Goal: Task Accomplishment & Management: Complete application form

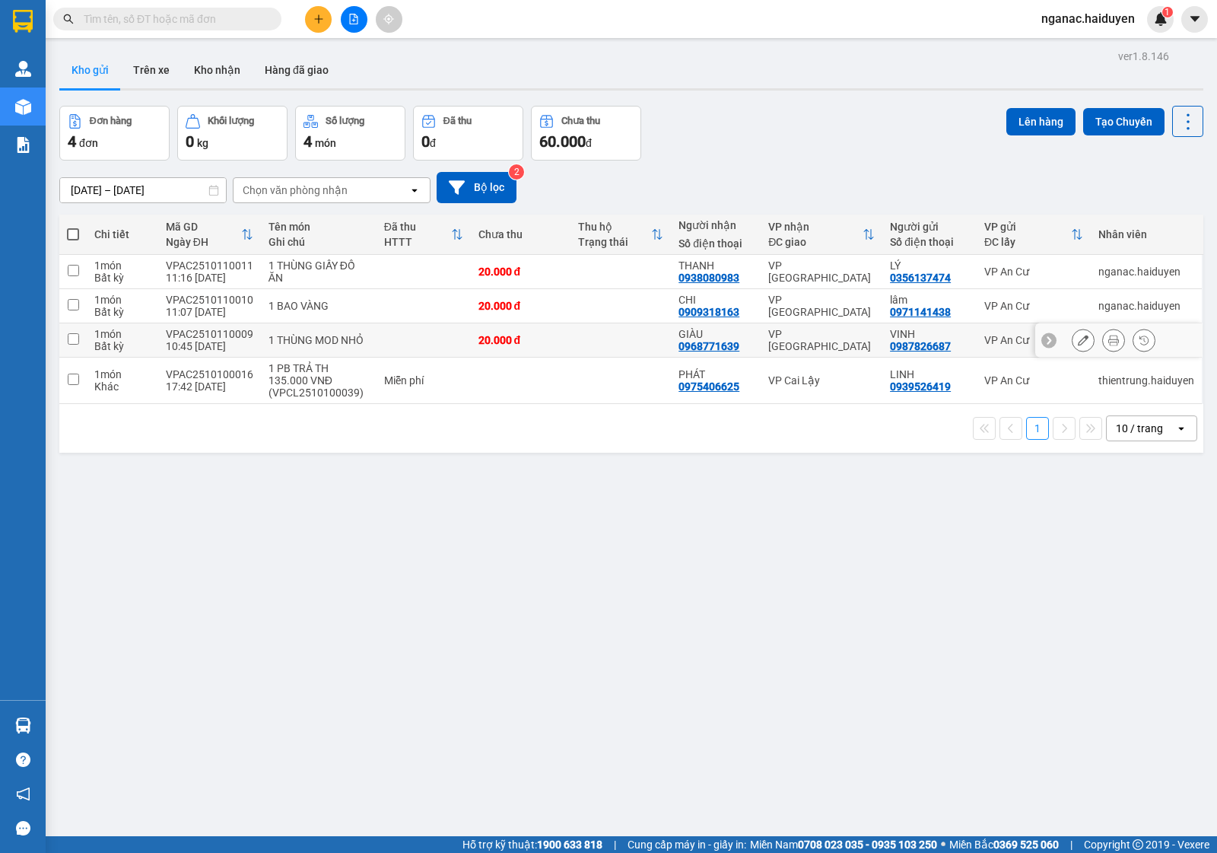
click at [225, 345] on div "10:45 [DATE]" at bounding box center [209, 346] width 87 height 12
checkbox input "true"
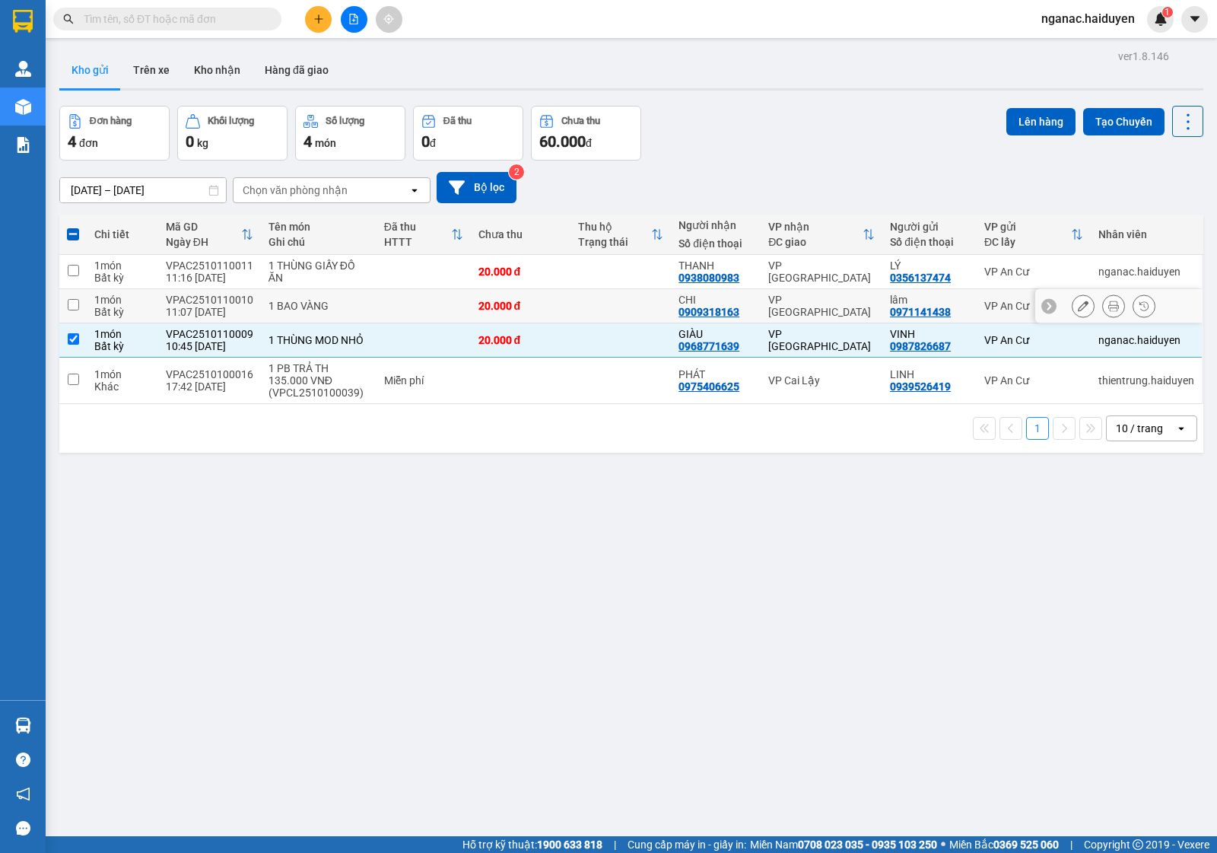
click at [228, 305] on div "VPAC2510110010" at bounding box center [209, 300] width 87 height 12
checkbox input "true"
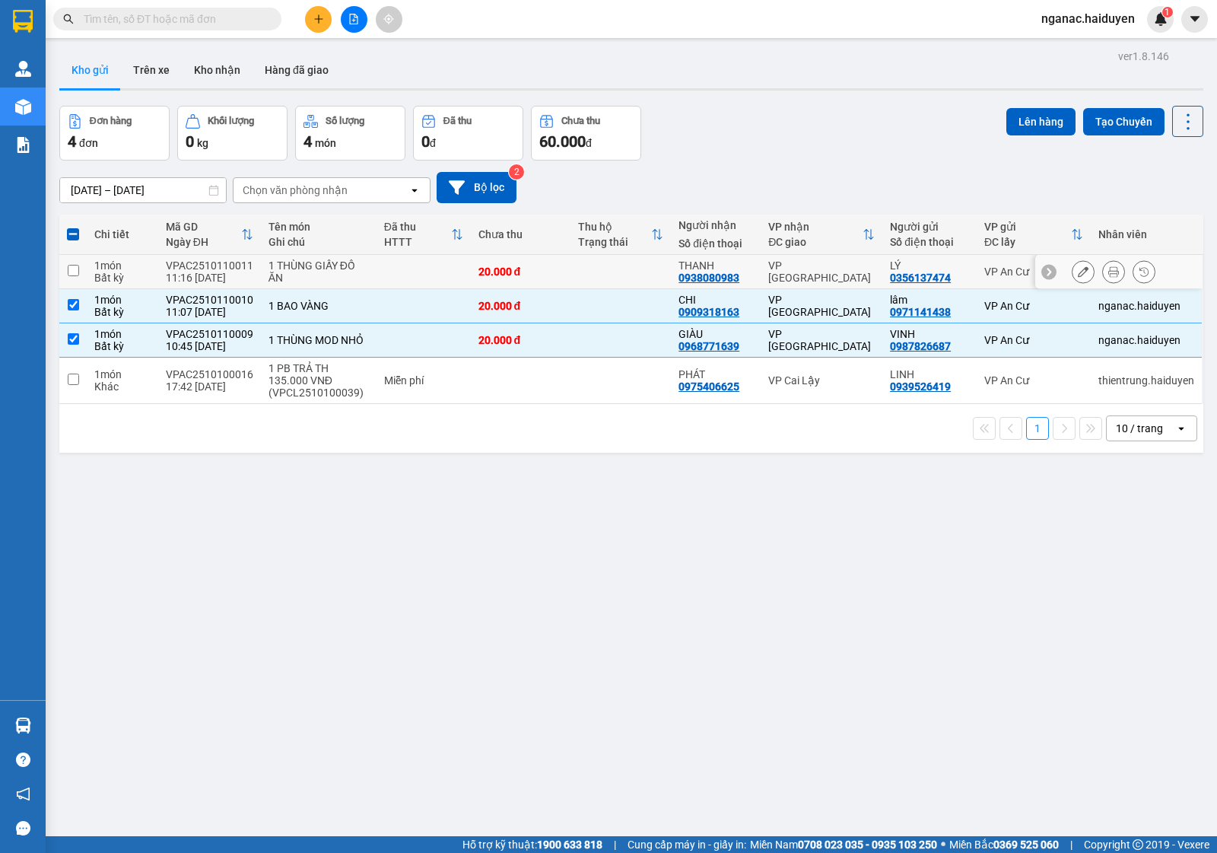
click at [232, 265] on div "VPAC2510110011" at bounding box center [209, 265] width 87 height 12
checkbox input "true"
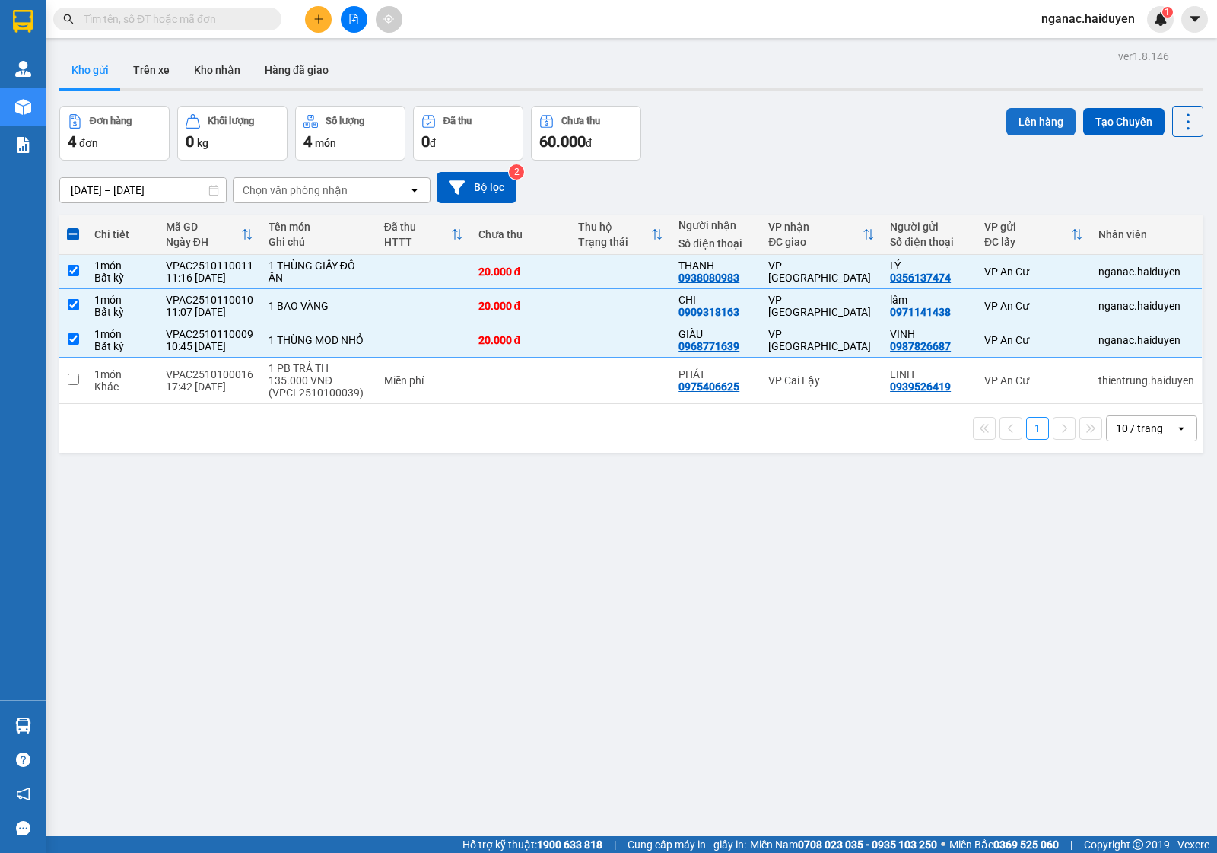
click at [1027, 120] on button "Lên hàng" at bounding box center [1040, 121] width 69 height 27
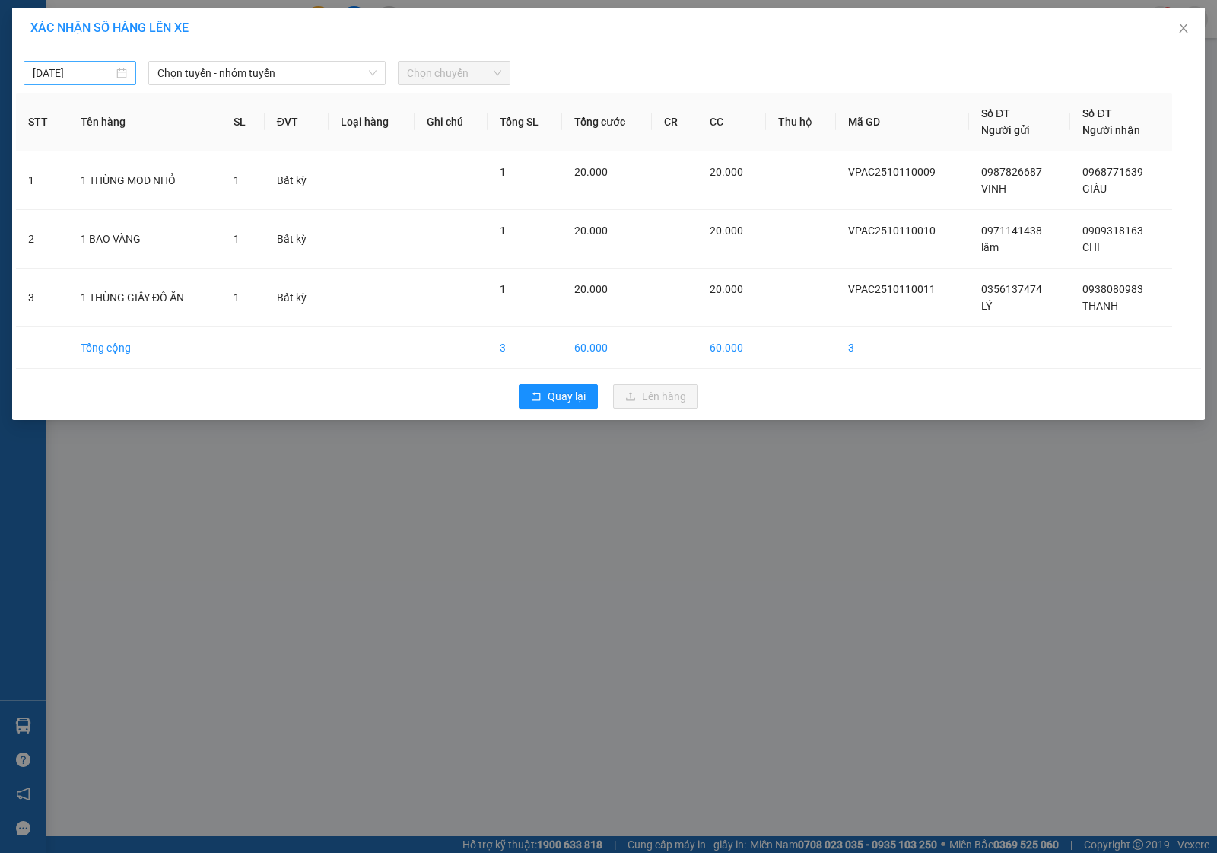
click at [96, 72] on input "[DATE]" at bounding box center [73, 73] width 81 height 17
type input "[DATE]"
click at [211, 179] on div "11" at bounding box center [211, 185] width 18 height 18
click at [259, 67] on span "Chọn tuyến - nhóm tuyến" at bounding box center [266, 73] width 219 height 23
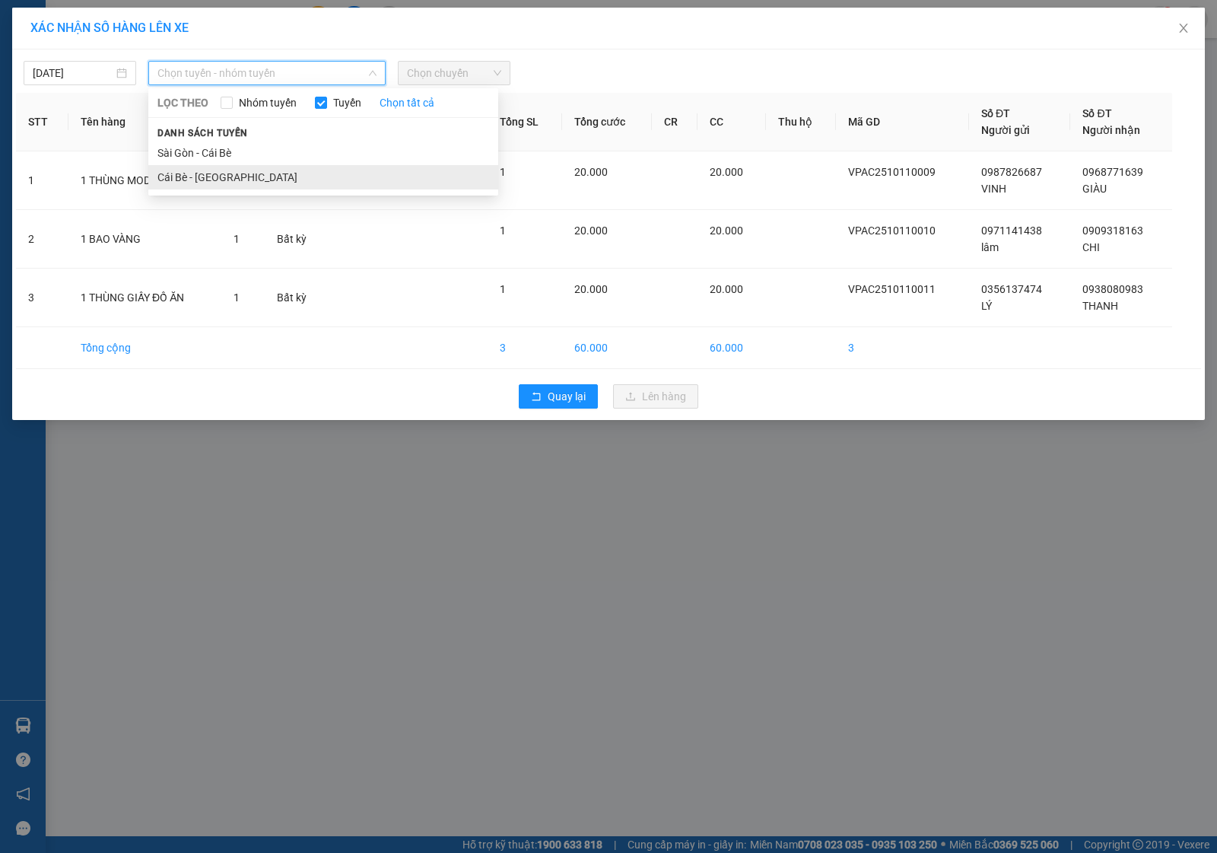
click at [253, 176] on li "Cái Bè - [GEOGRAPHIC_DATA]" at bounding box center [323, 177] width 350 height 24
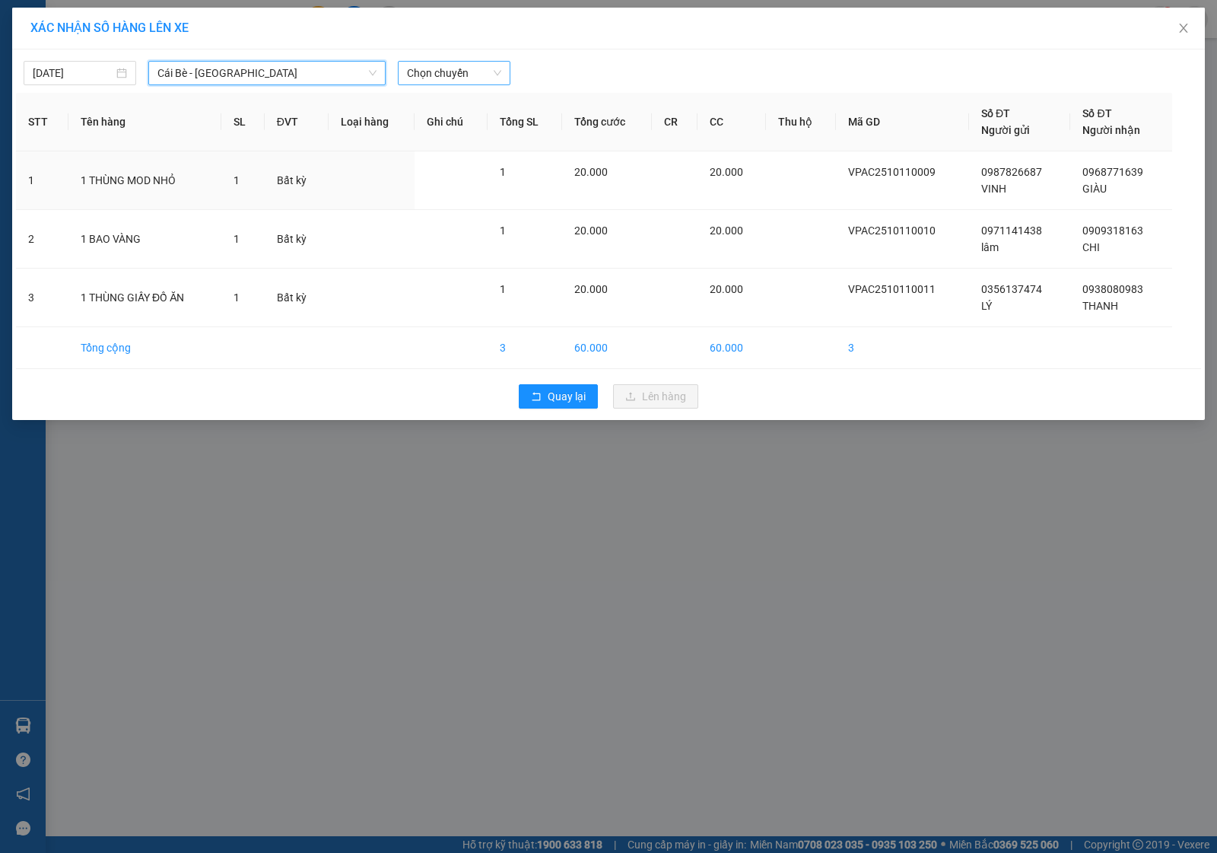
click at [434, 72] on span "Chọn chuyến" at bounding box center [454, 73] width 94 height 23
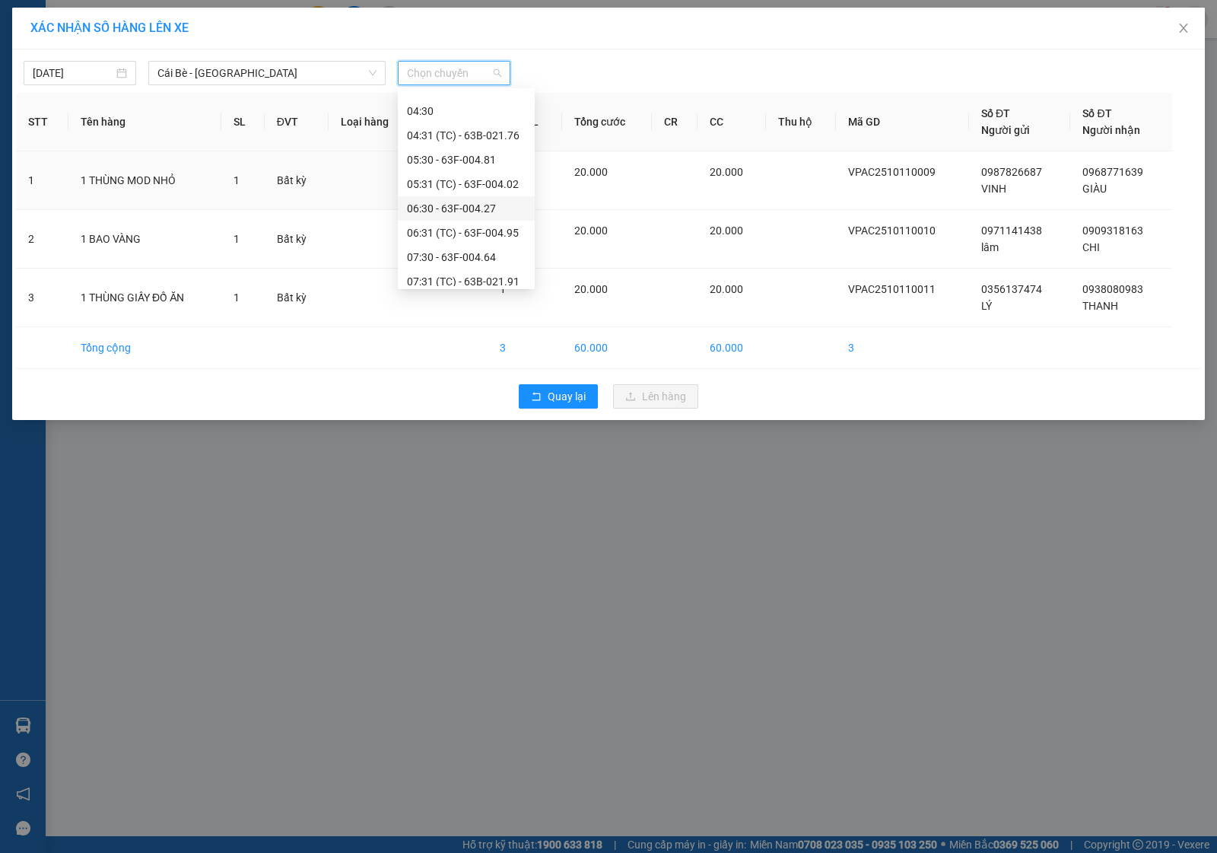
scroll to position [285, 0]
click at [453, 230] on div "11:30 - 63E-009.69" at bounding box center [466, 232] width 119 height 17
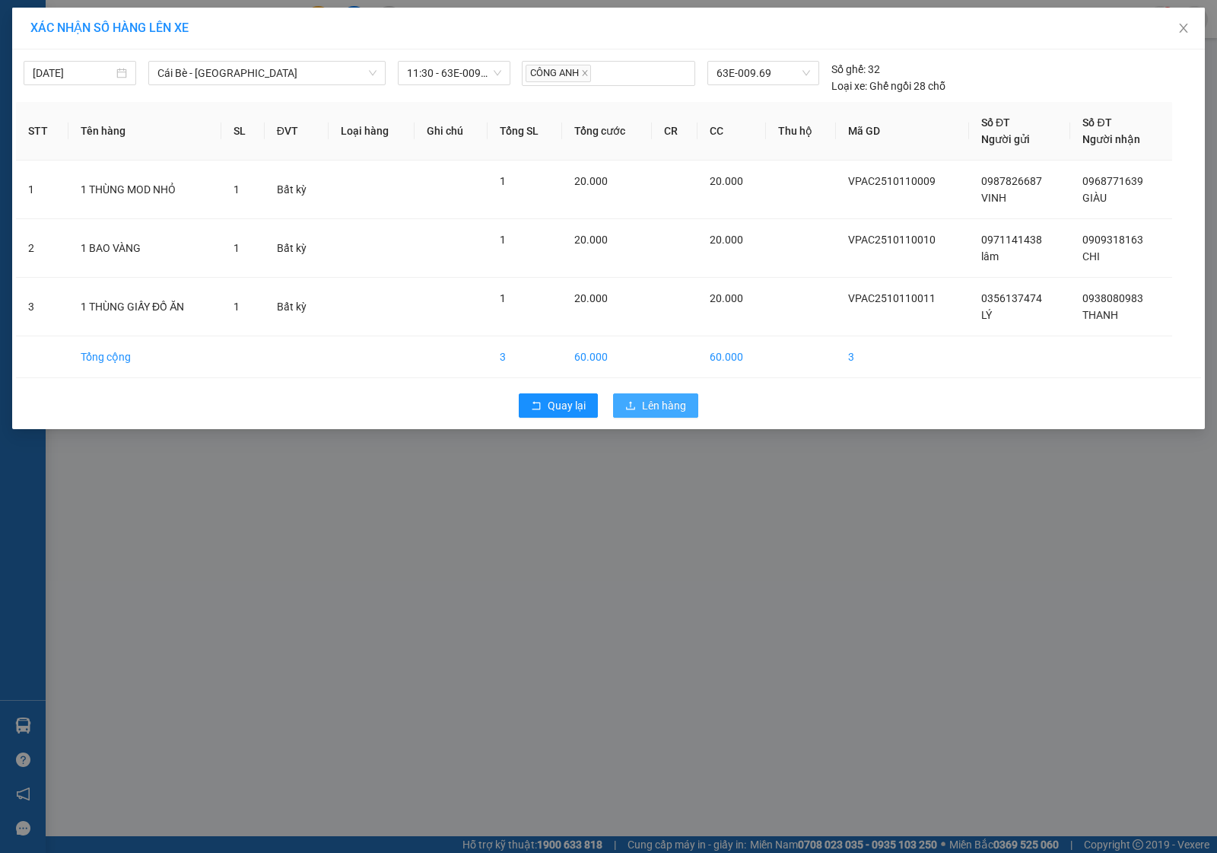
click at [649, 413] on span "Lên hàng" at bounding box center [664, 405] width 44 height 17
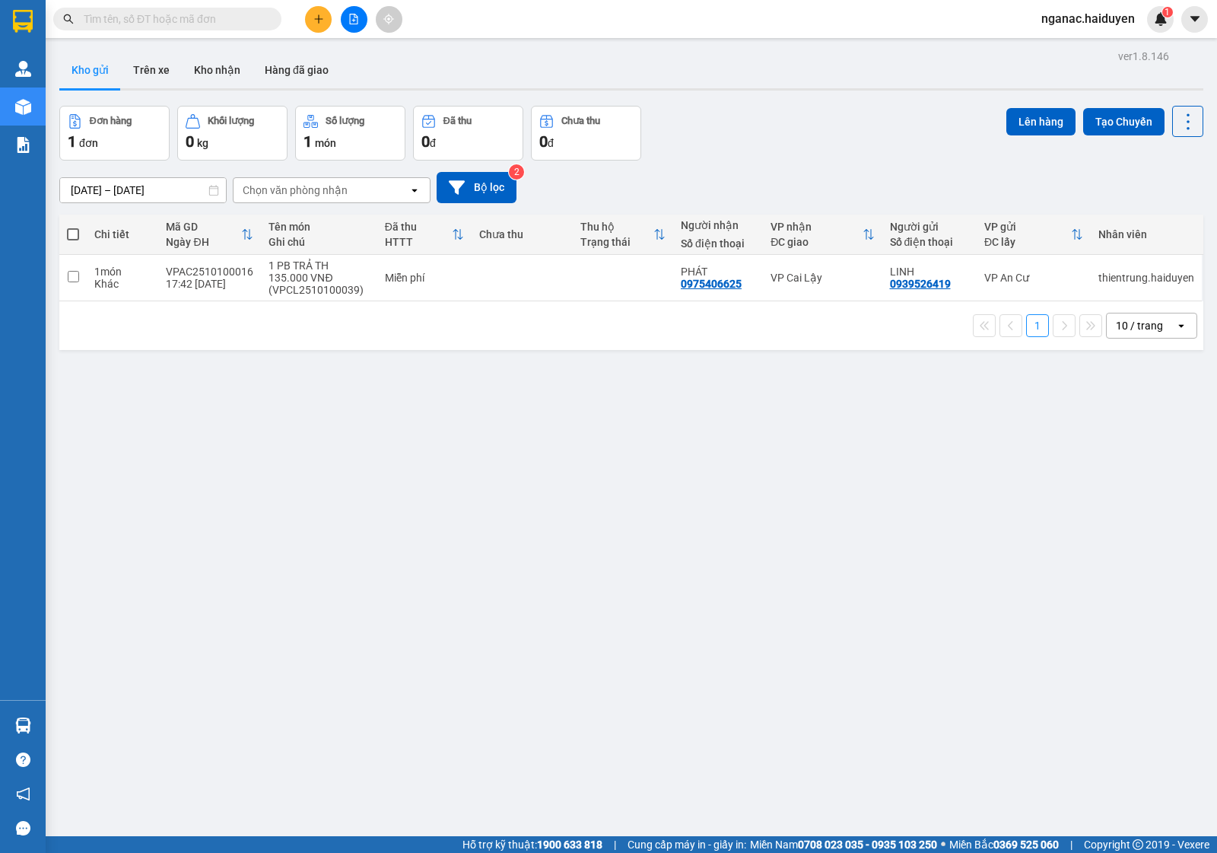
click at [116, 480] on div "ver 1.8.146 Kho gửi Trên xe Kho nhận Hàng đã giao Đơn hàng 1 đơn Khối lượng 0 k…" at bounding box center [631, 472] width 1156 height 853
click at [322, 17] on icon "plus" at bounding box center [318, 19] width 11 height 11
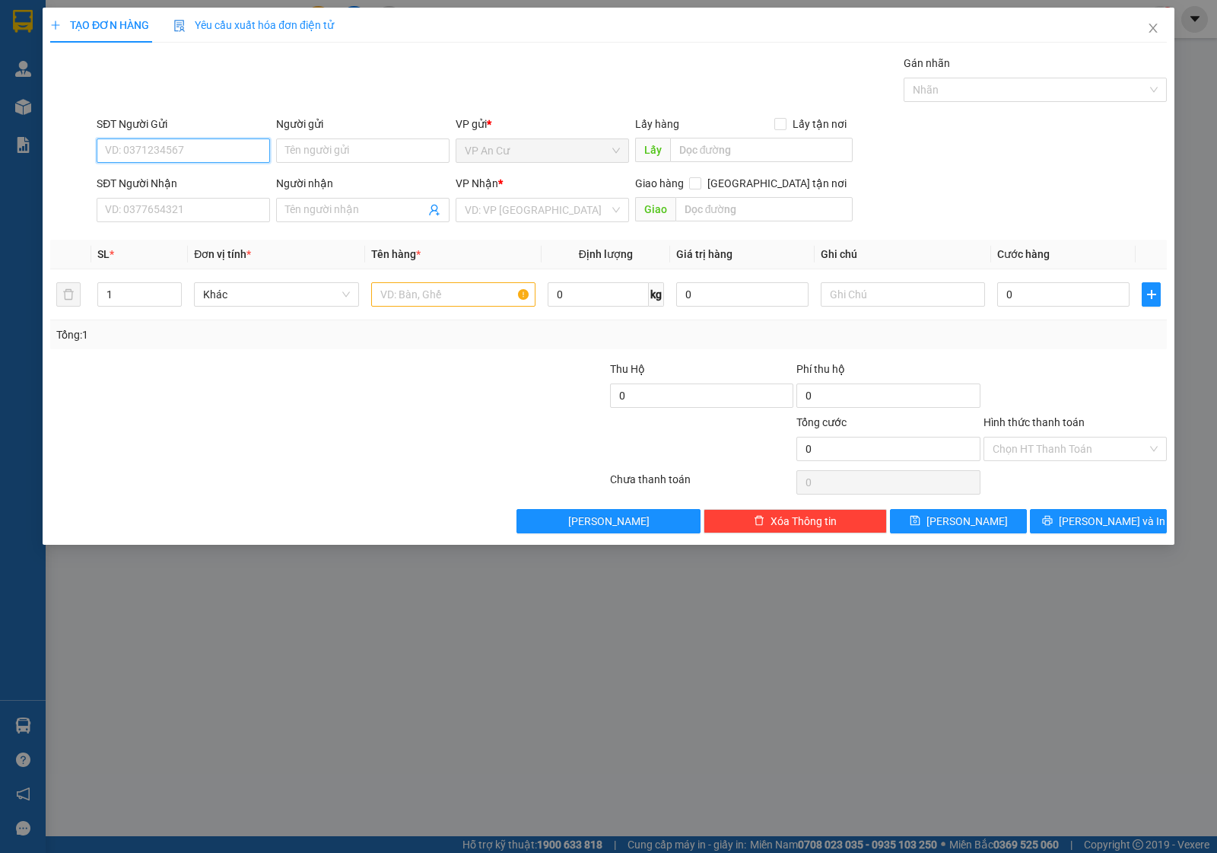
click at [131, 141] on input "SĐT Người Gửi" at bounding box center [183, 150] width 173 height 24
type input "0916647977"
click at [186, 181] on div "0916647977 - DIỄM" at bounding box center [183, 181] width 155 height 17
type input "DIỄM"
type input "0968234538"
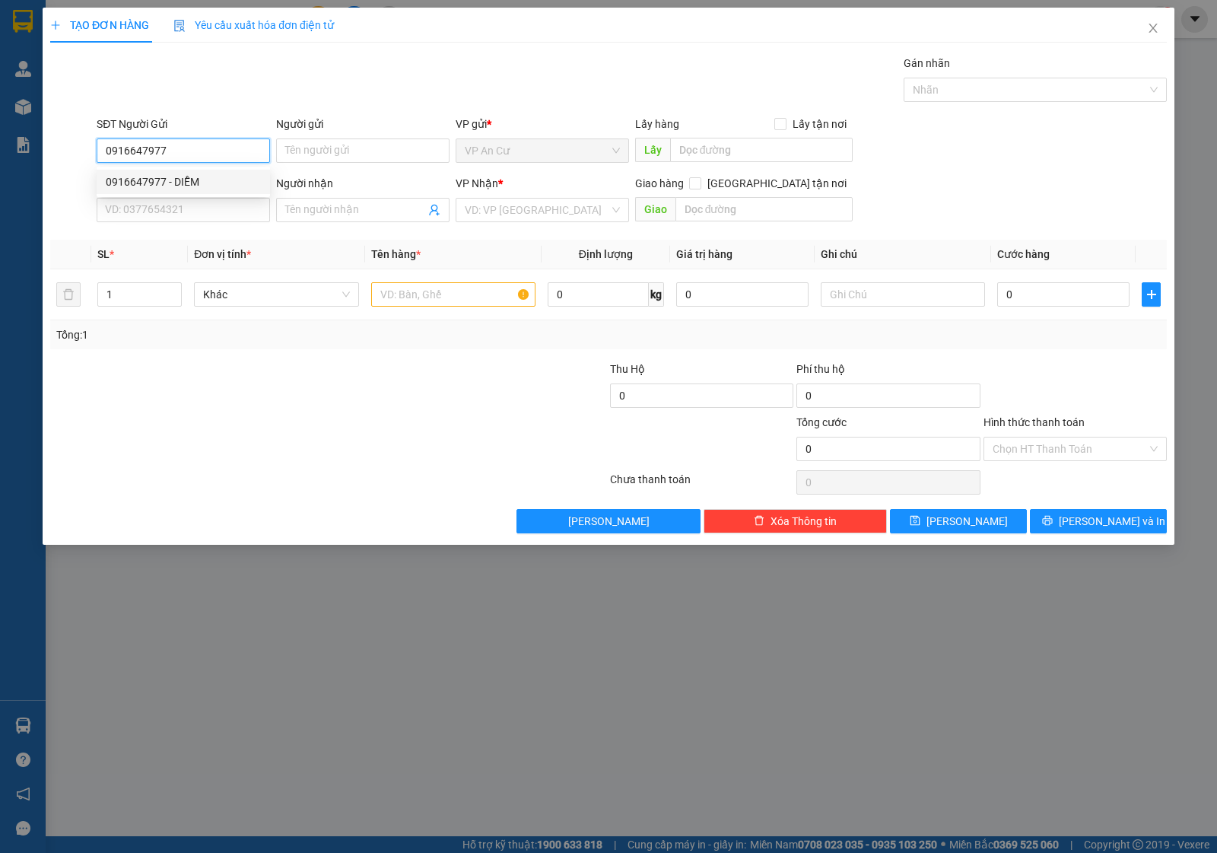
type input "TRANG"
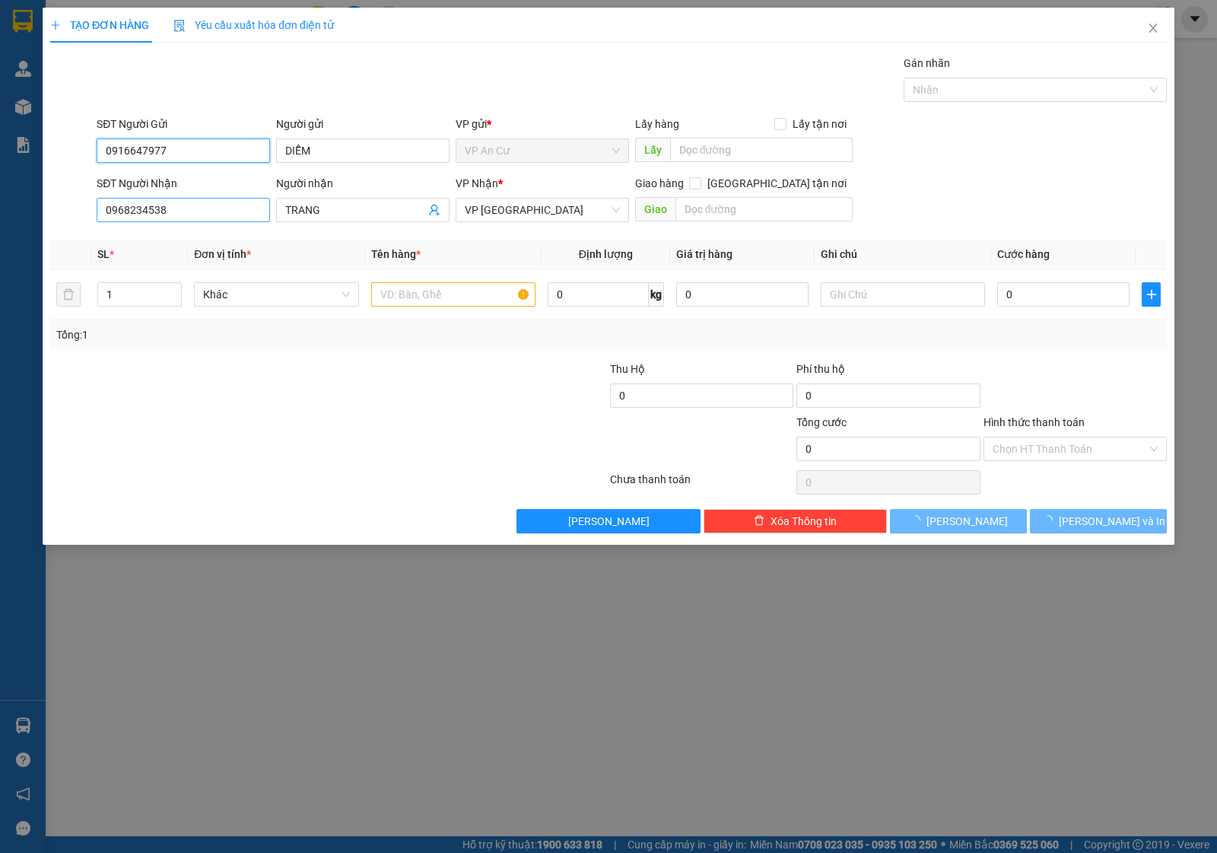
type input "20.000"
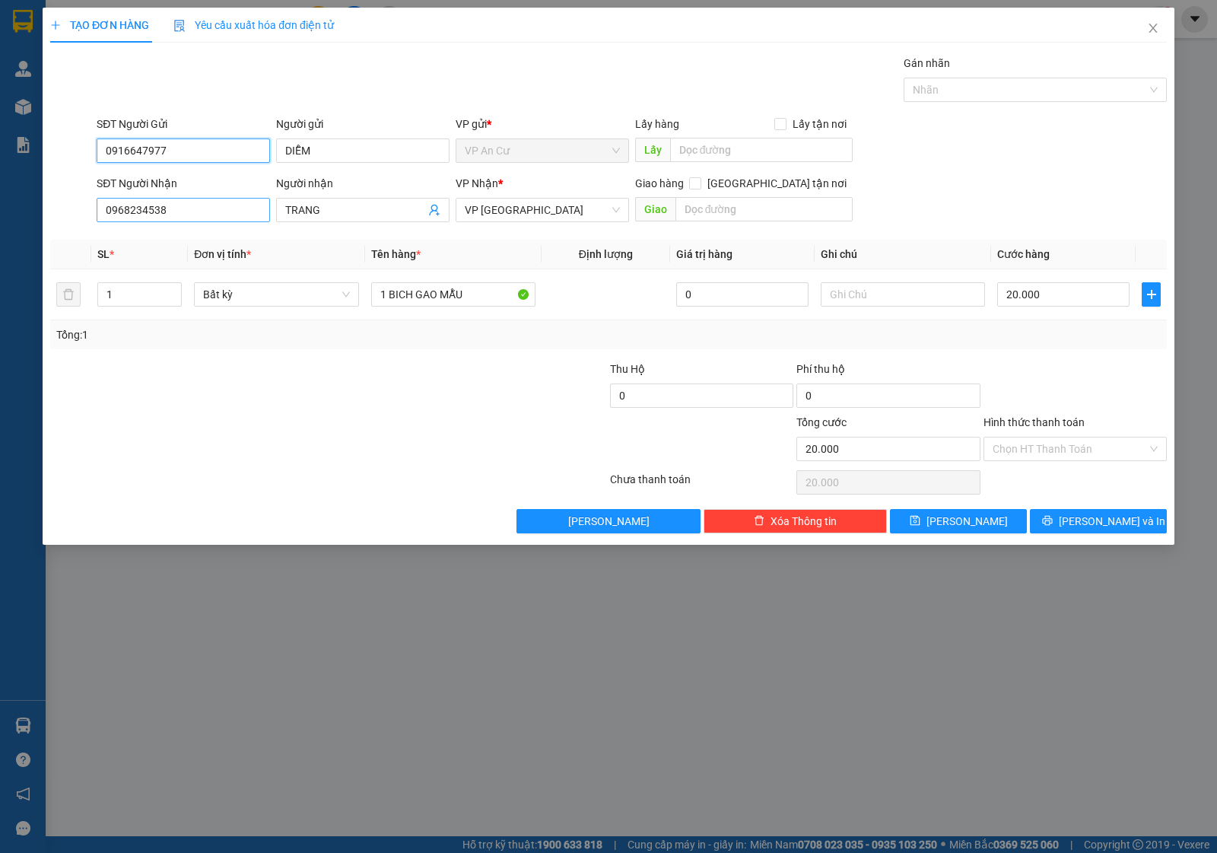
type input "0916647977"
drag, startPoint x: 204, startPoint y: 218, endPoint x: 56, endPoint y: 221, distance: 148.3
click at [57, 221] on div "SĐT Người Nhận 0968234538 Người nhận TRANG VP Nhận * VP [GEOGRAPHIC_DATA] Giao …" at bounding box center [609, 201] width 1120 height 53
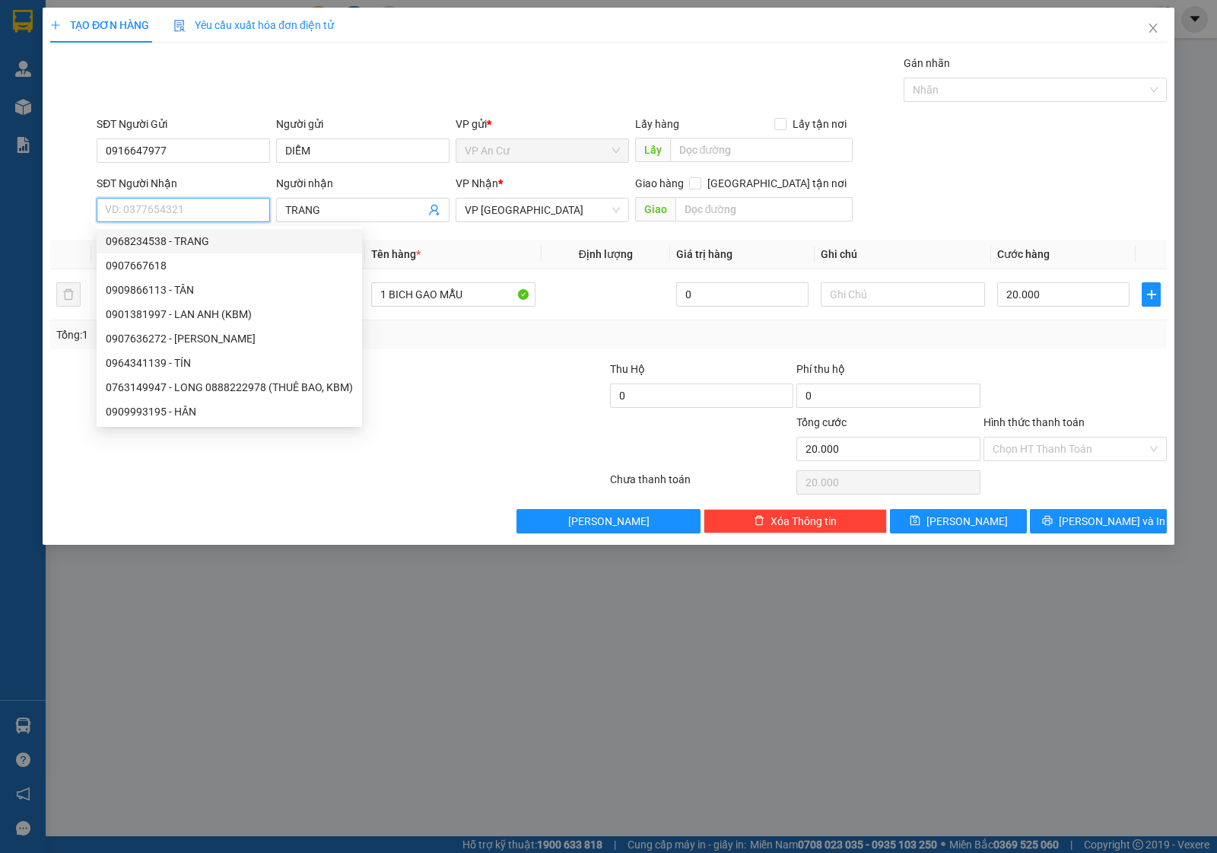
click at [132, 210] on input "SĐT Người Nhận" at bounding box center [183, 210] width 173 height 24
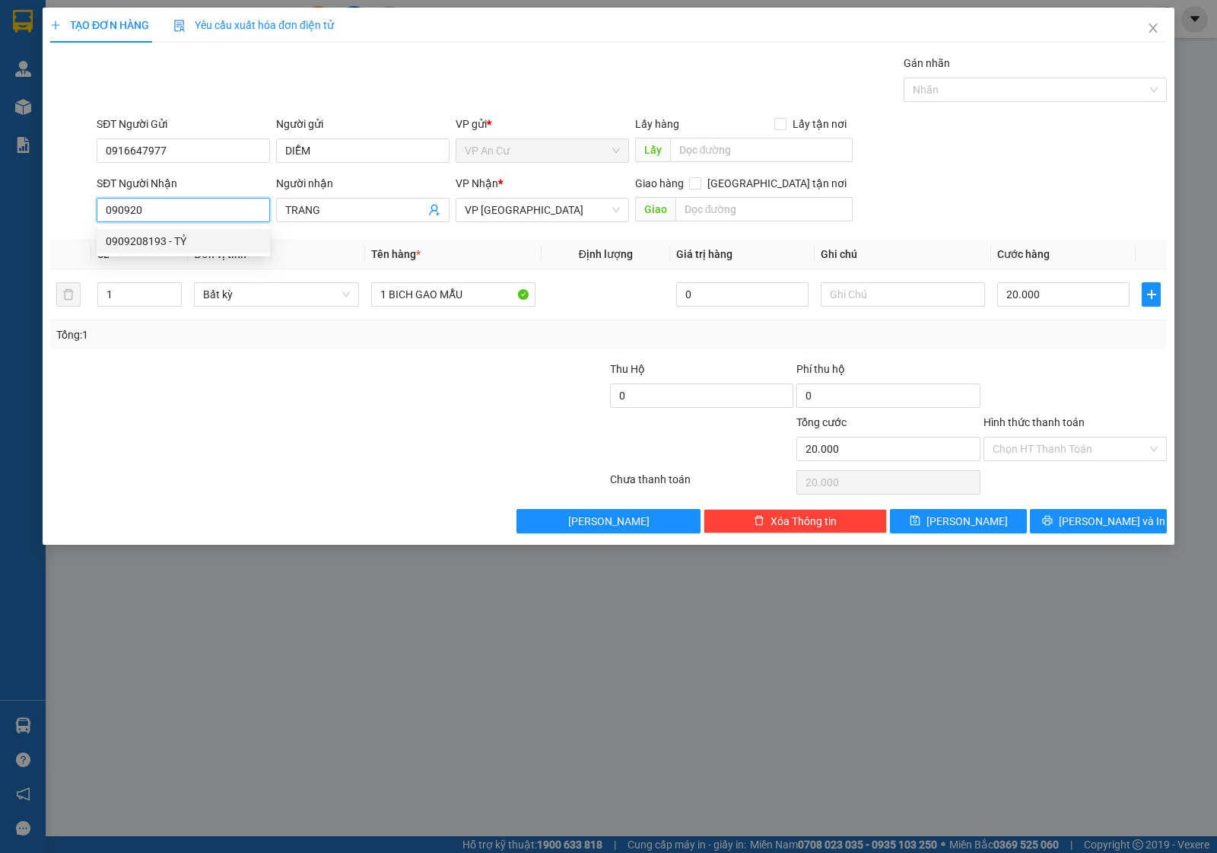
click at [160, 237] on div "0909208193 - TỶ" at bounding box center [183, 241] width 155 height 17
type input "0909208193"
type input "TỶ"
type input "40.000"
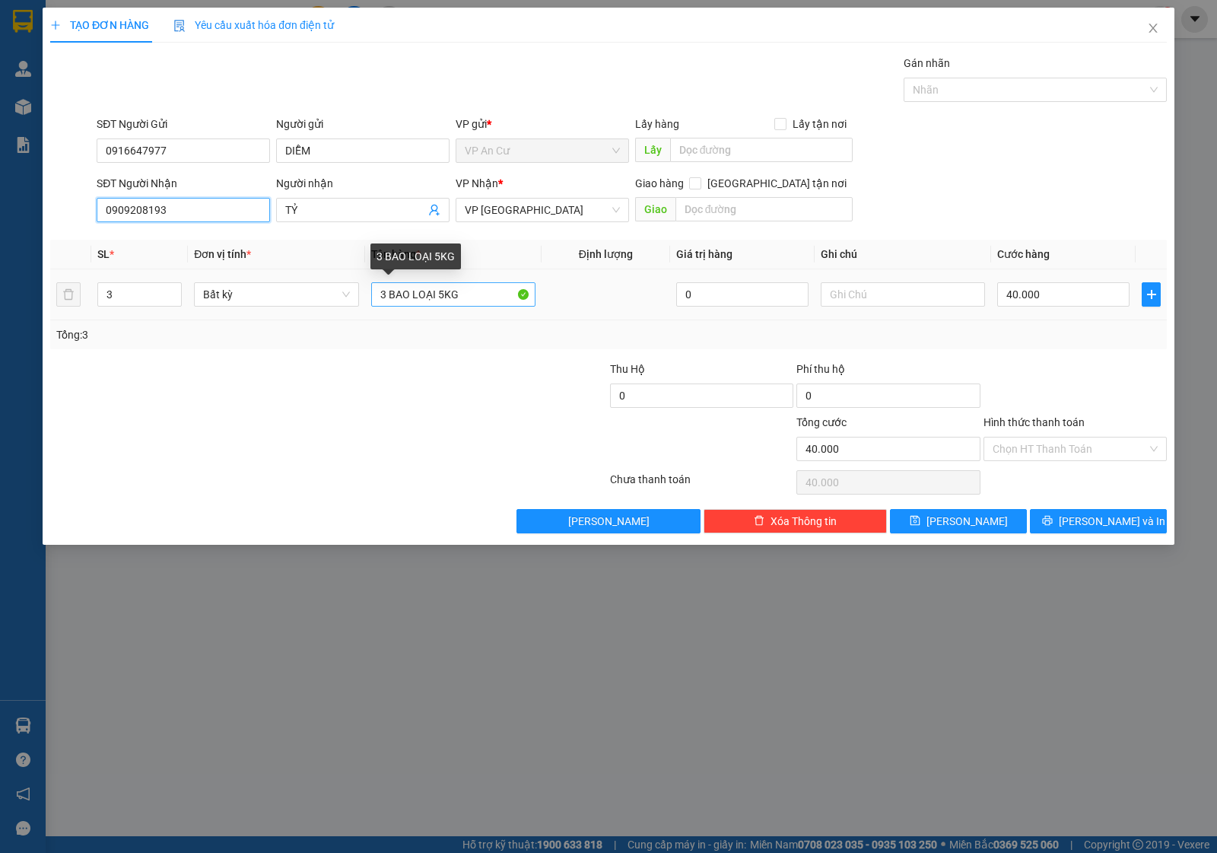
type input "0909208193"
drag, startPoint x: 474, startPoint y: 297, endPoint x: 367, endPoint y: 300, distance: 107.3
click at [367, 300] on td "3 BAO LOẠI 5KG" at bounding box center [453, 294] width 176 height 51
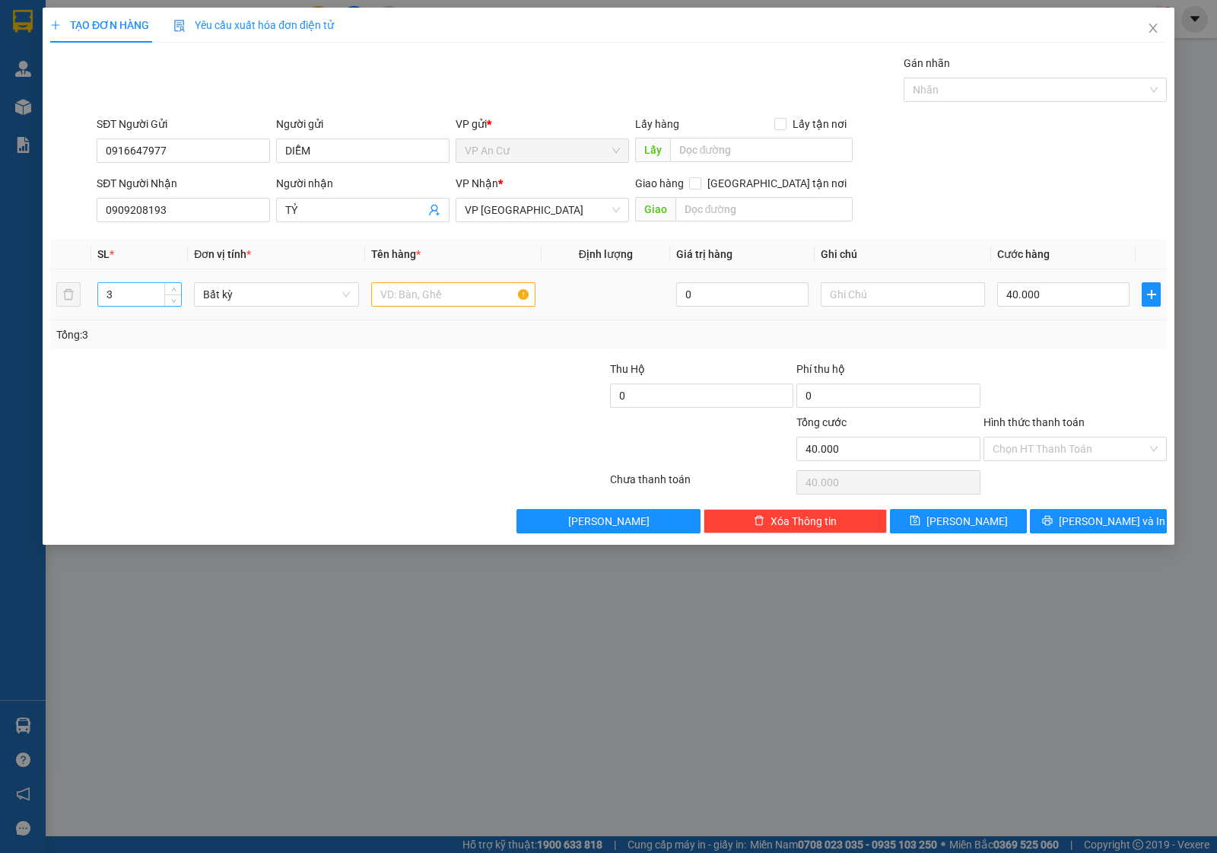
click at [115, 290] on input "3" at bounding box center [139, 294] width 83 height 23
type input "1"
click at [445, 298] on input "text" at bounding box center [453, 294] width 164 height 24
type input "0"
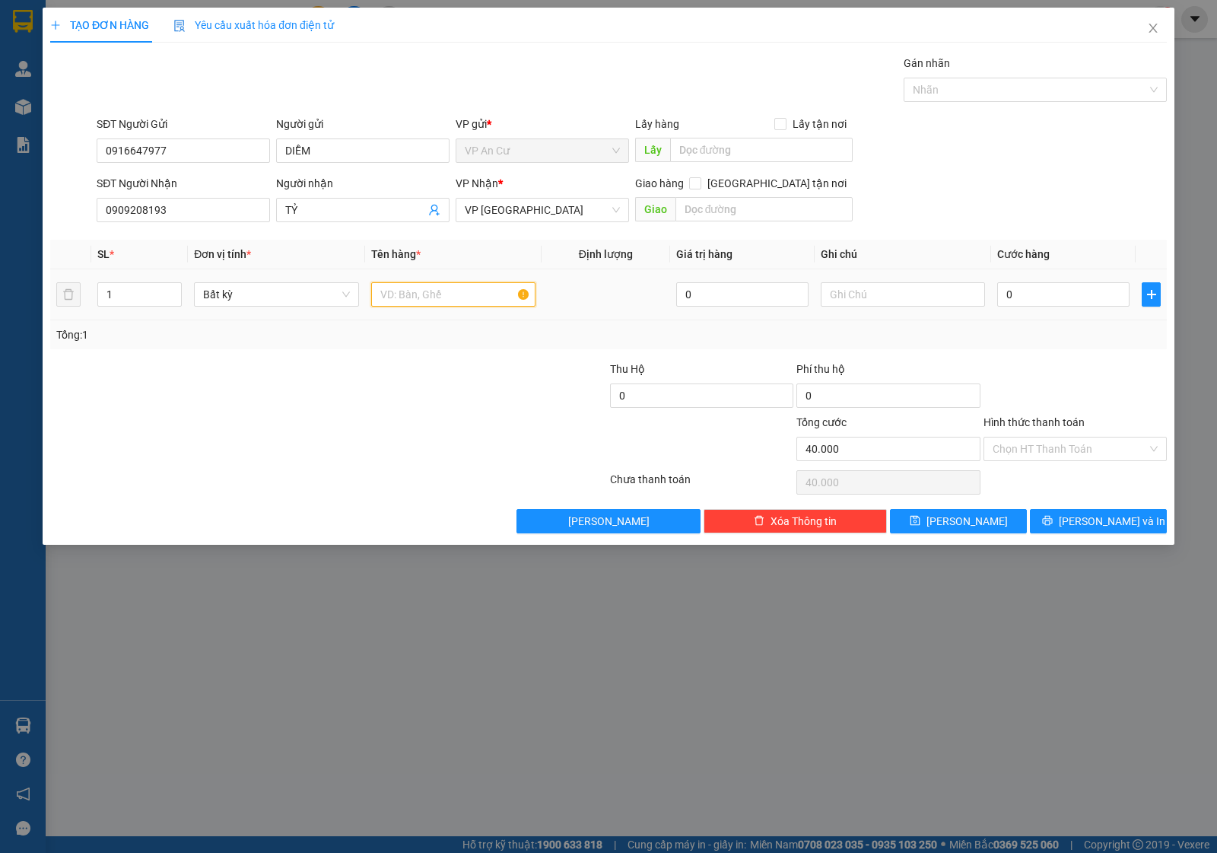
type input "0"
type input "1 TÚI ĐỎ"
click at [1067, 293] on input "0" at bounding box center [1063, 294] width 132 height 24
type input "2"
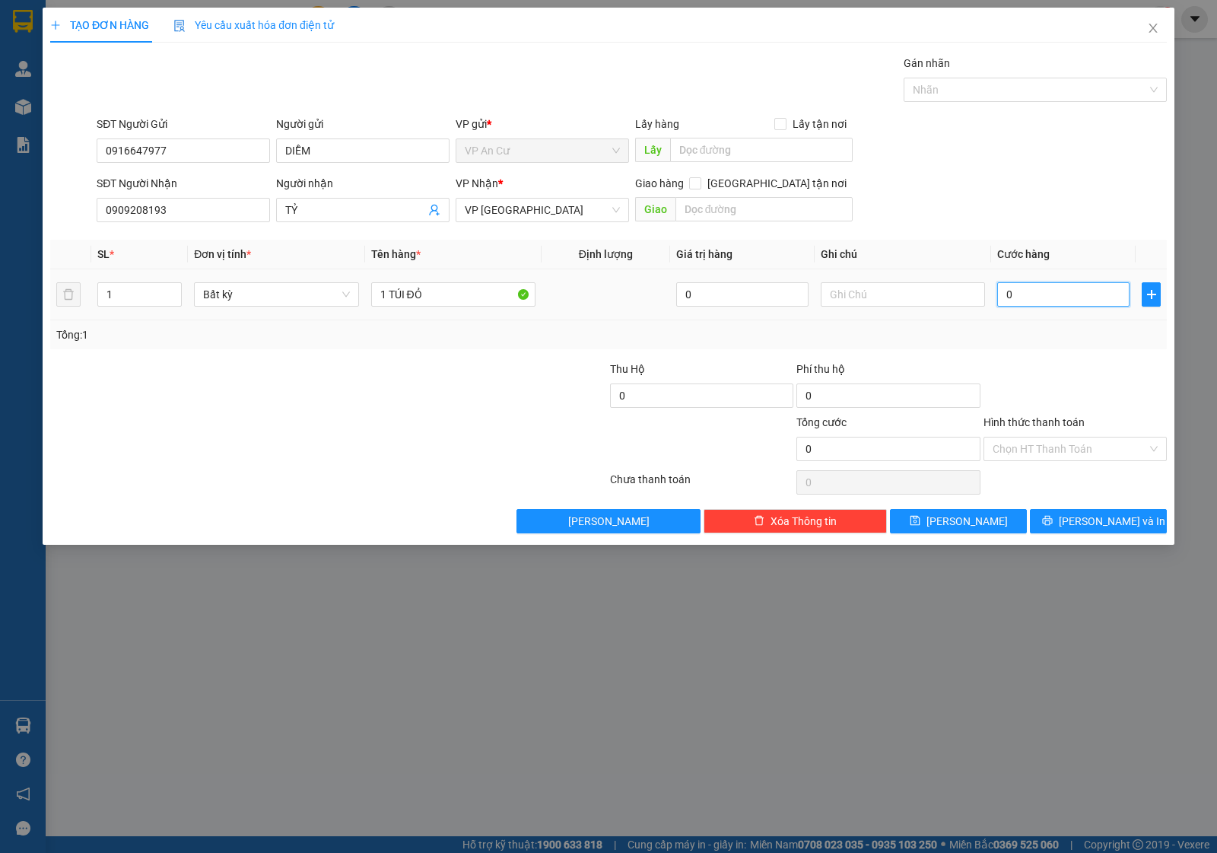
type input "2"
type input "20"
type input "200"
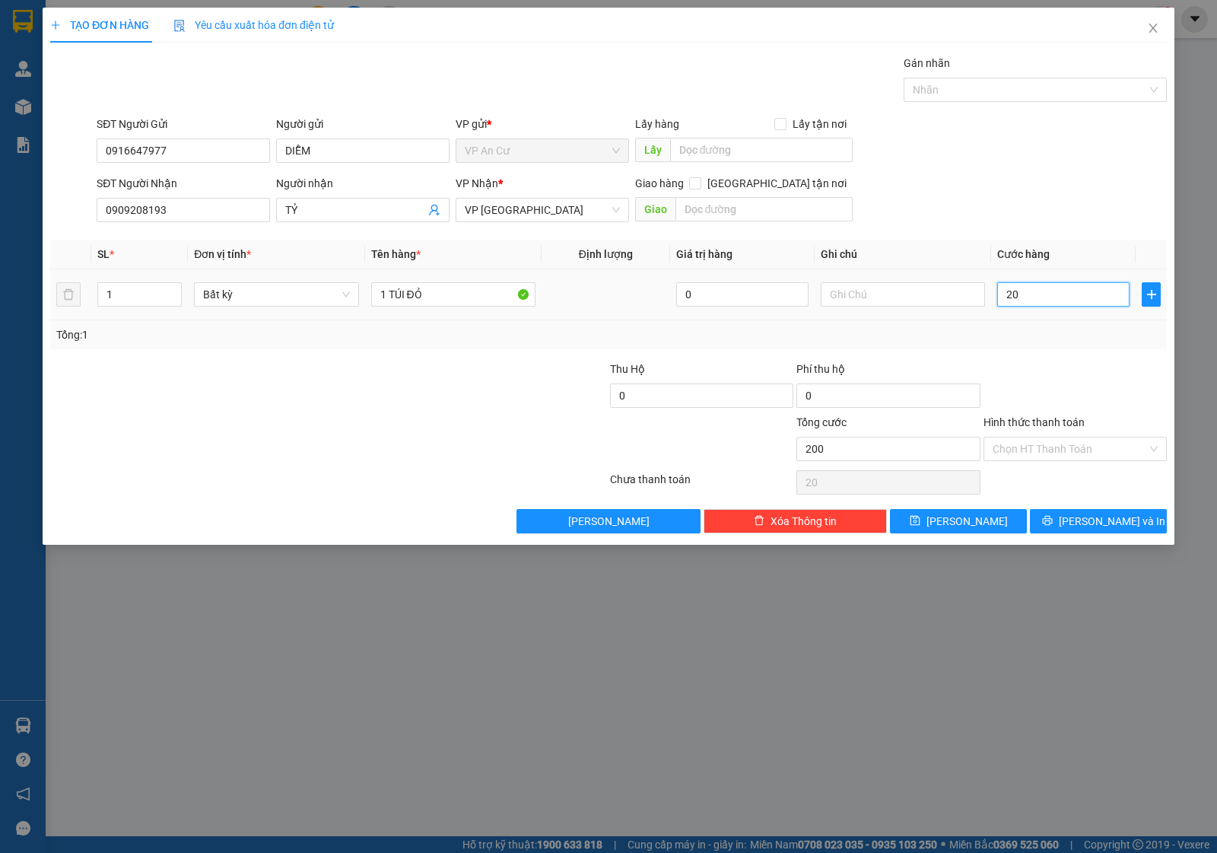
type input "200"
type input "2.000"
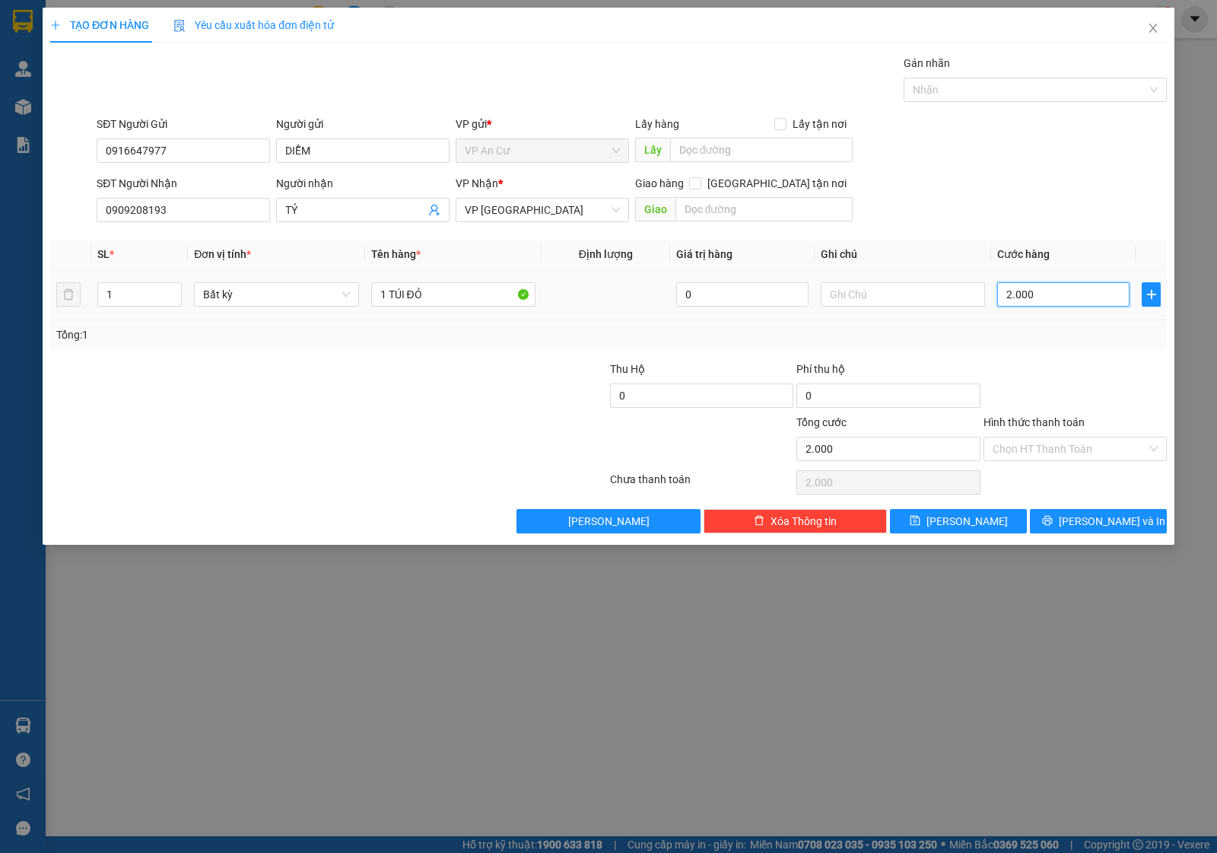
type input "20.000"
click at [1066, 522] on button "[PERSON_NAME] và In" at bounding box center [1098, 521] width 137 height 24
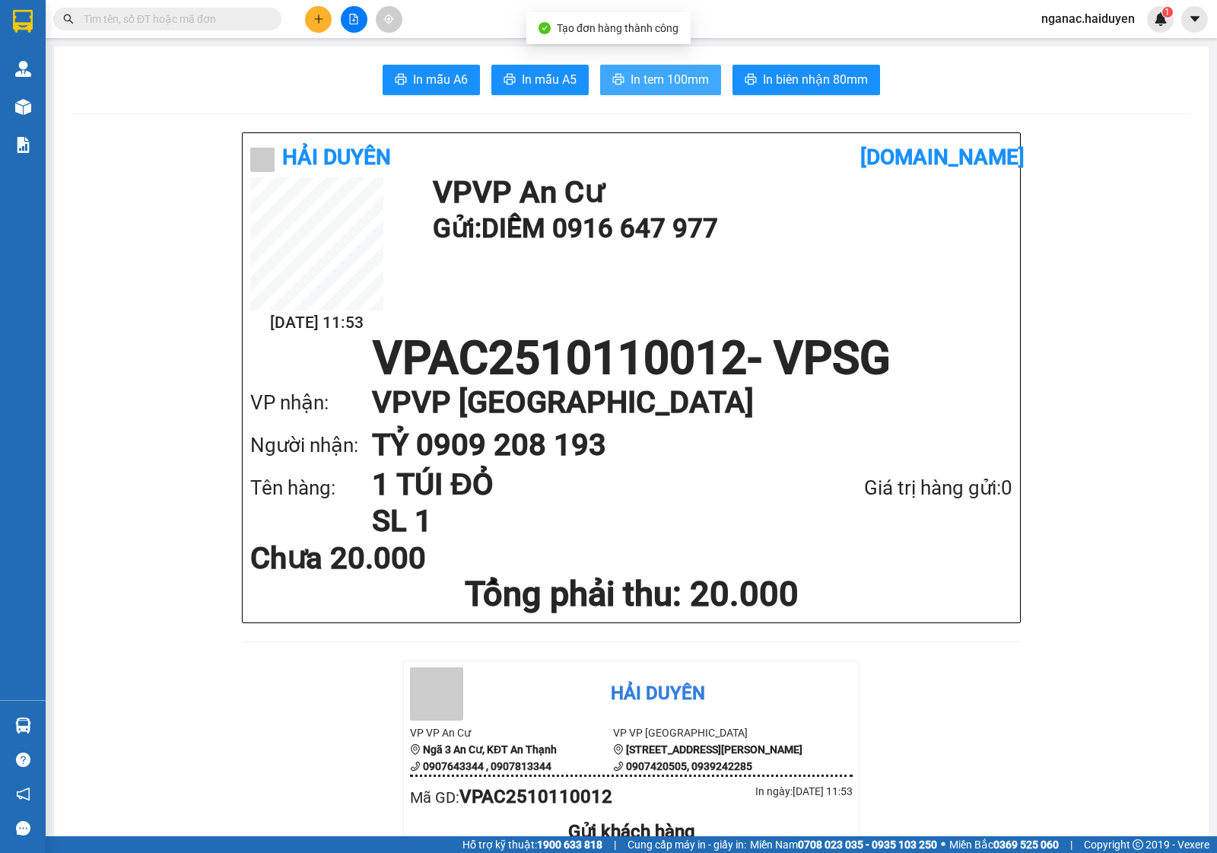
click at [658, 87] on span "In tem 100mm" at bounding box center [669, 79] width 78 height 19
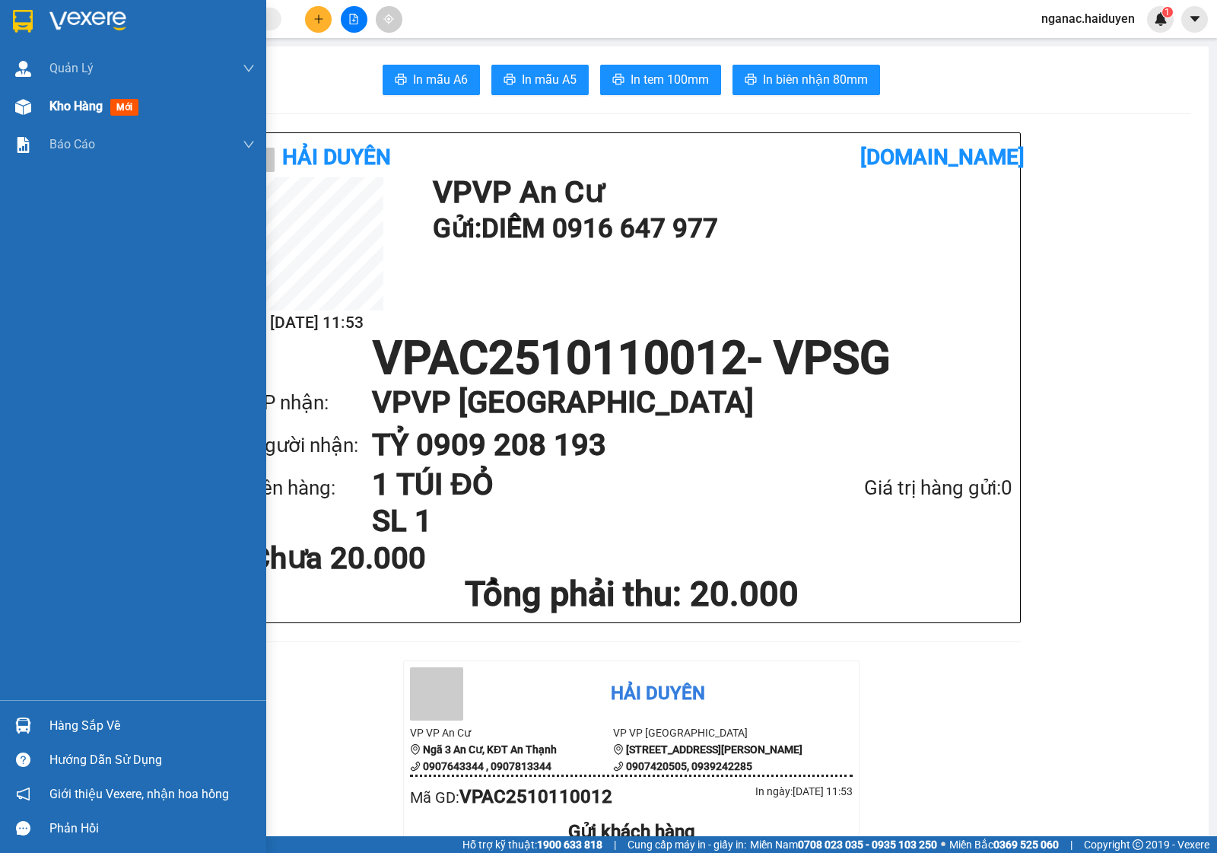
click at [55, 103] on span "Kho hàng" at bounding box center [75, 106] width 53 height 14
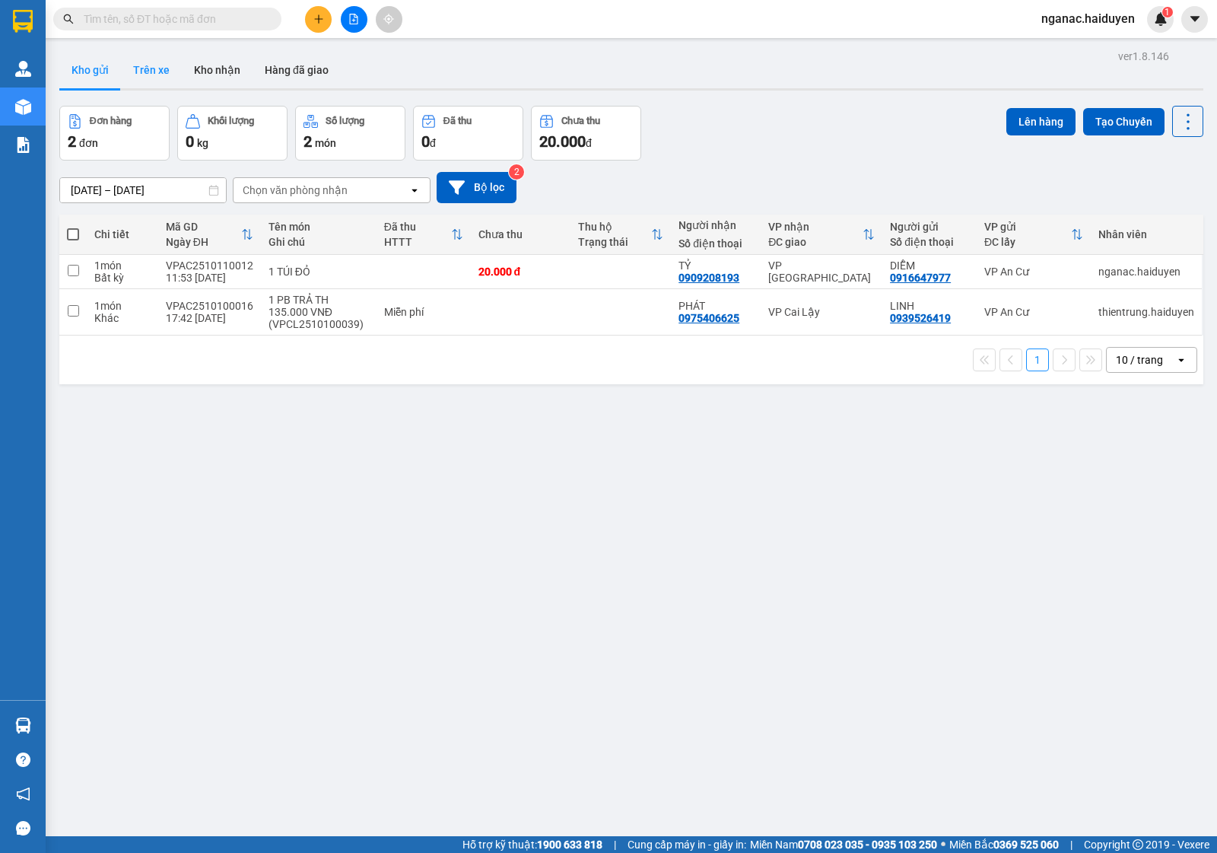
click at [149, 66] on button "Trên xe" at bounding box center [151, 70] width 61 height 37
